Goal: Transaction & Acquisition: Subscribe to service/newsletter

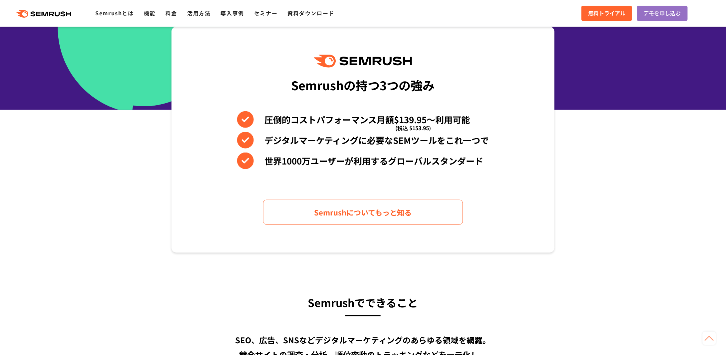
scroll to position [267, 0]
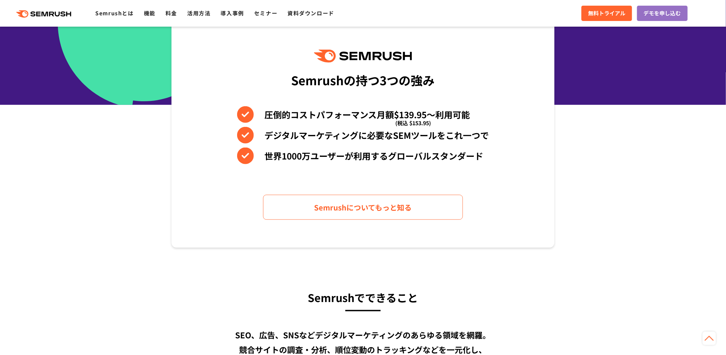
click at [178, 16] on ul "Semrushとは 機能 料金 活用方法 導入事例 セミナー 資料ダウンロード" at bounding box center [219, 13] width 249 height 9
click at [170, 13] on link "料金" at bounding box center [172, 13] width 12 height 8
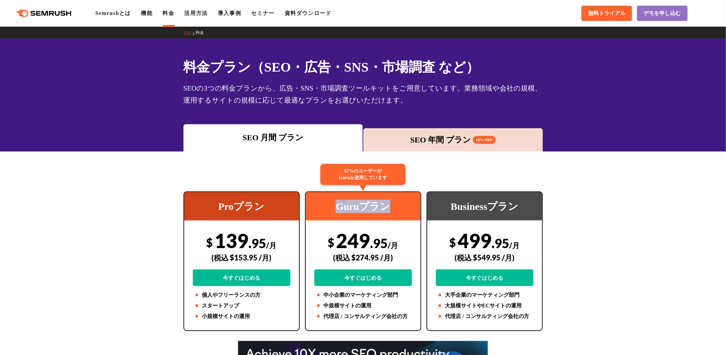
drag, startPoint x: 387, startPoint y: 204, endPoint x: 335, endPoint y: 202, distance: 51.7
click at [335, 202] on div "Guruプラン" at bounding box center [363, 206] width 115 height 28
copy div "Guruプラン"
